Goal: Task Accomplishment & Management: Use online tool/utility

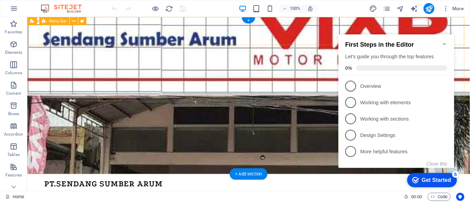
click at [203, 174] on div "PT.SENDANG SUMBER ARUM Tentang Produk Kegiatan Kontak Explore" at bounding box center [248, 200] width 443 height 52
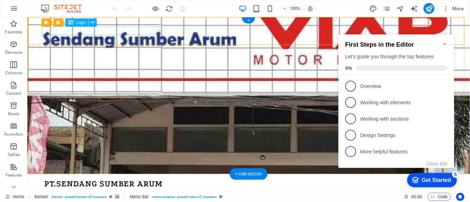
click at [114, 179] on div "PT.SENDANG SUMBER ARUM" at bounding box center [248, 183] width 409 height 9
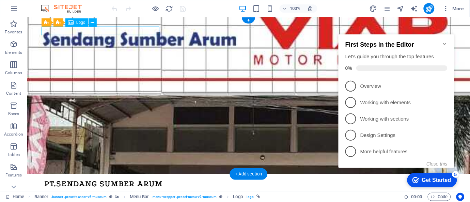
click at [114, 179] on div "PT.SENDANG SUMBER ARUM" at bounding box center [248, 183] width 409 height 9
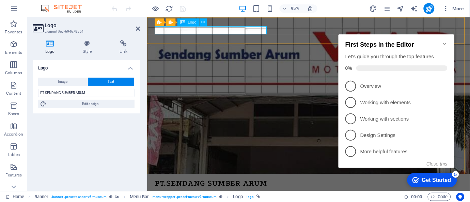
click at [179, 188] on div "PT.SENDANG SUMBER ARUM" at bounding box center [317, 192] width 324 height 9
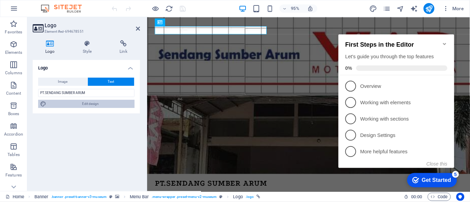
click at [99, 103] on span "Edit design" at bounding box center [90, 104] width 84 height 8
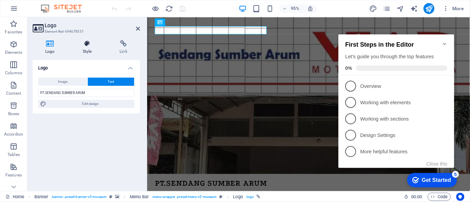
click at [86, 42] on icon at bounding box center [87, 43] width 34 height 7
select select "px"
select select "600"
select select "px"
select select "rem"
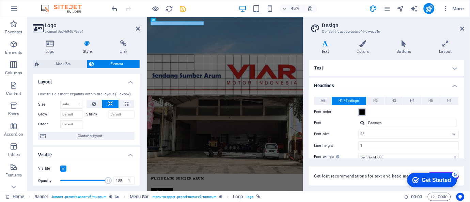
click at [364, 111] on span at bounding box center [362, 111] width 5 height 5
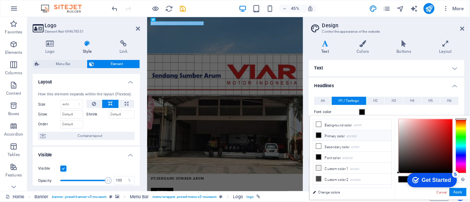
click at [320, 137] on icon at bounding box center [319, 135] width 5 height 5
click at [378, 71] on h4 "Text" at bounding box center [387, 68] width 156 height 16
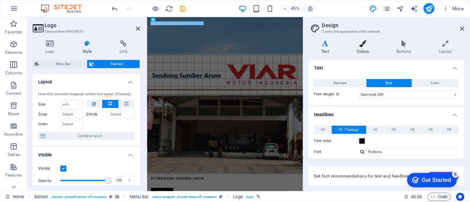
click at [361, 45] on icon at bounding box center [363, 43] width 37 height 7
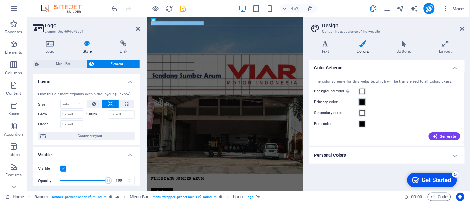
click at [365, 103] on span at bounding box center [362, 102] width 5 height 5
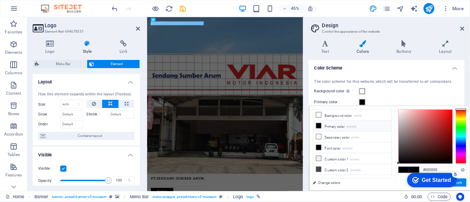
click at [319, 125] on icon at bounding box center [319, 125] width 5 height 5
drag, startPoint x: 399, startPoint y: 162, endPoint x: 396, endPoint y: 103, distance: 58.7
click at [396, 103] on body "[DOMAIN_NAME] Home Favorites Elements Columns Content Boxes Accordion Tables Fe…" at bounding box center [235, 101] width 470 height 202
type input "#fffafa"
drag, startPoint x: 399, startPoint y: 163, endPoint x: 400, endPoint y: 21, distance: 141.1
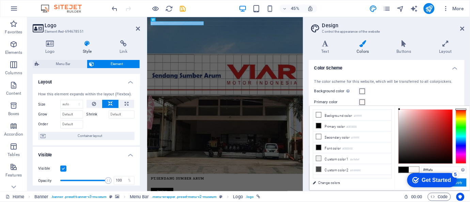
click at [400, 21] on body "[DOMAIN_NAME] Home Favorites Elements Columns Content Boxes Accordion Tables Fe…" at bounding box center [235, 101] width 470 height 202
click at [463, 182] on button "Apply" at bounding box center [458, 183] width 17 height 8
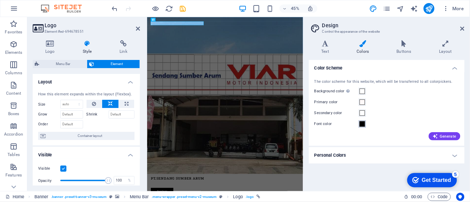
click at [362, 124] on span at bounding box center [362, 123] width 5 height 5
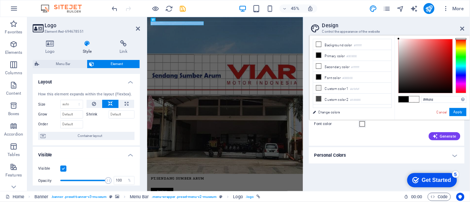
type input "#ffffff"
drag, startPoint x: 398, startPoint y: 91, endPoint x: 398, endPoint y: -42, distance: 133.6
click at [398, 0] on html "[DOMAIN_NAME] Home Favorites Elements Columns Content Boxes Accordion Tables Fe…" at bounding box center [235, 101] width 470 height 202
click at [454, 111] on button "Apply" at bounding box center [458, 112] width 17 height 8
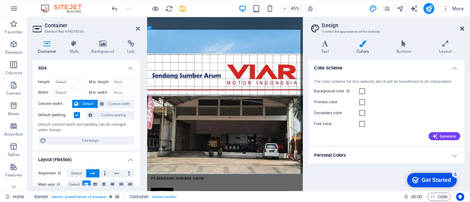
click at [464, 29] on icon at bounding box center [463, 28] width 4 height 5
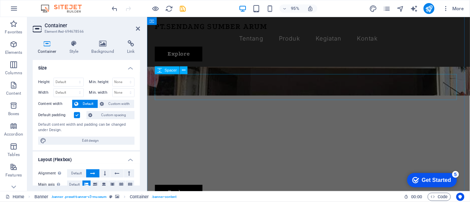
scroll to position [181, 0]
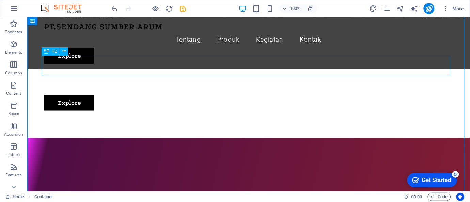
click at [309, 192] on div "PRODUK" at bounding box center [248, 202] width 409 height 20
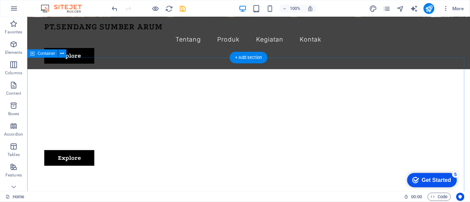
scroll to position [119, 0]
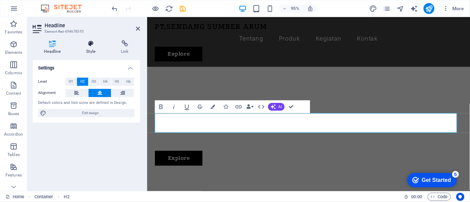
click at [106, 45] on icon at bounding box center [91, 43] width 32 height 7
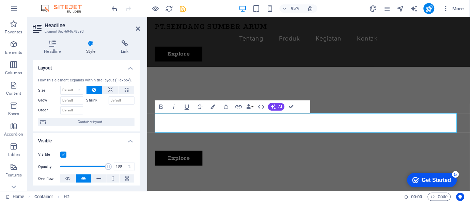
click at [97, 45] on icon at bounding box center [91, 43] width 32 height 7
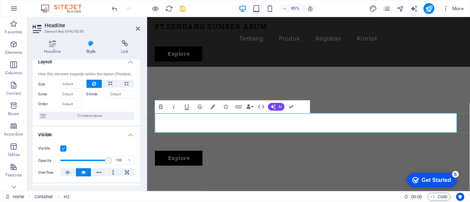
scroll to position [6, 0]
click at [213, 105] on icon "button" at bounding box center [213, 106] width 4 height 4
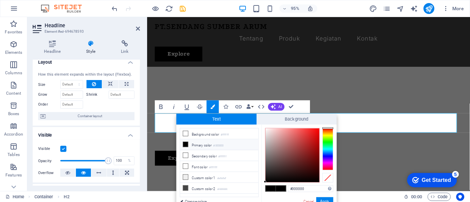
click at [187, 146] on icon at bounding box center [185, 144] width 5 height 5
type input "#ffffff"
drag, startPoint x: 266, startPoint y: 180, endPoint x: 265, endPoint y: 127, distance: 53.6
click at [266, 129] on div at bounding box center [293, 156] width 54 height 54
click at [325, 200] on button "Apply" at bounding box center [325, 201] width 17 height 8
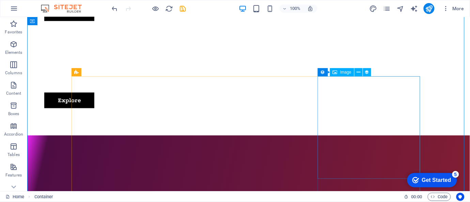
scroll to position [0, 0]
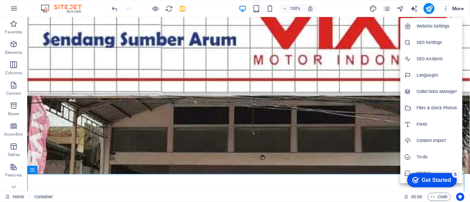
click at [331, 99] on div at bounding box center [235, 101] width 470 height 202
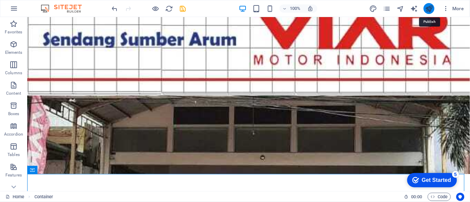
click at [428, 10] on icon "publish" at bounding box center [429, 9] width 8 height 8
